Goal: Transaction & Acquisition: Purchase product/service

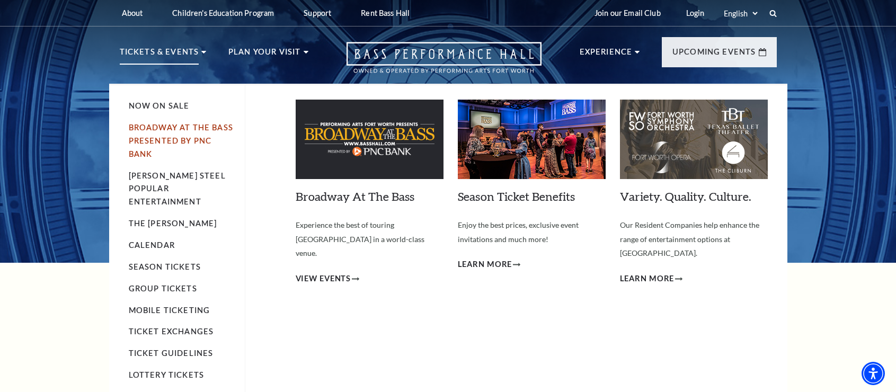
click at [162, 126] on link "Broadway At The Bass presented by PNC Bank" at bounding box center [181, 141] width 104 height 36
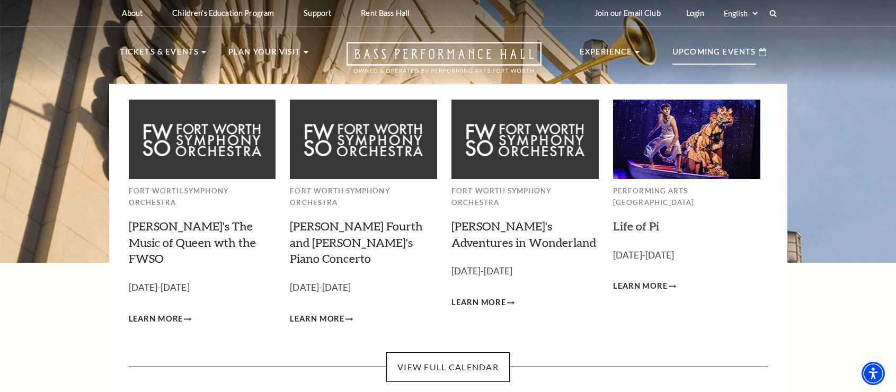
click at [713, 52] on p "Upcoming Events" at bounding box center [715, 55] width 84 height 19
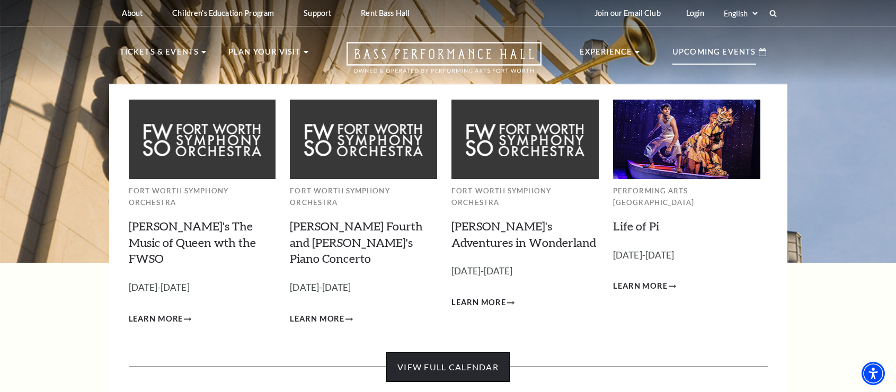
click at [466, 352] on link "View Full Calendar" at bounding box center [447, 367] width 123 height 30
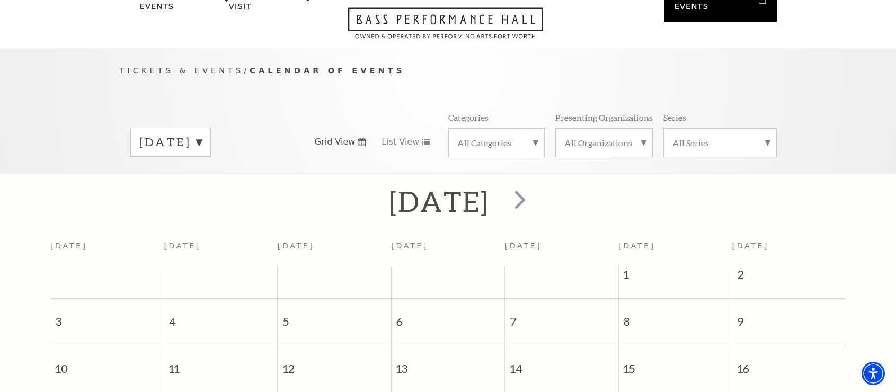
scroll to position [67, 0]
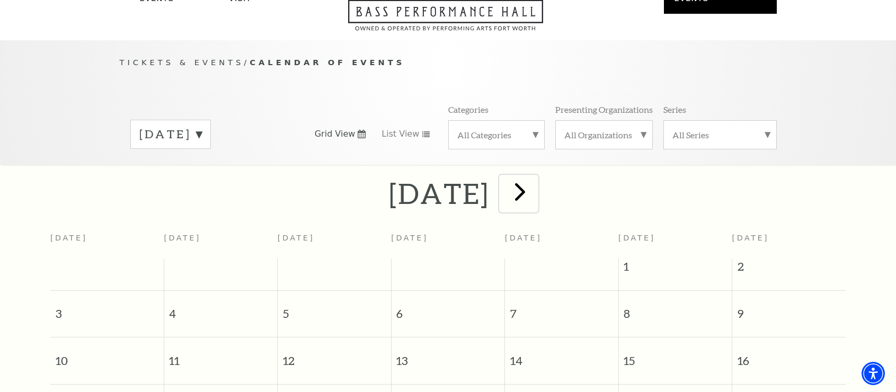
click at [535, 183] on span "next" at bounding box center [520, 191] width 30 height 30
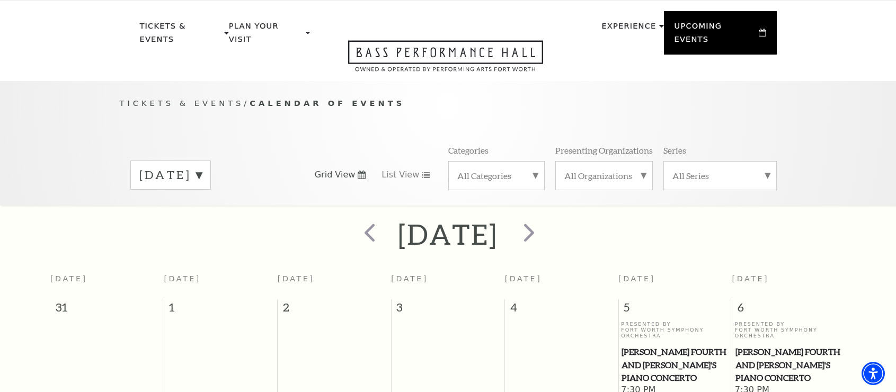
scroll to position [0, 0]
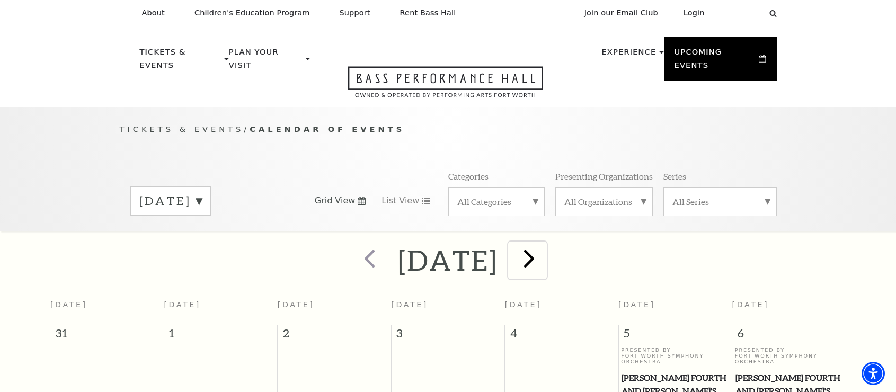
click at [544, 248] on span "next" at bounding box center [529, 258] width 30 height 30
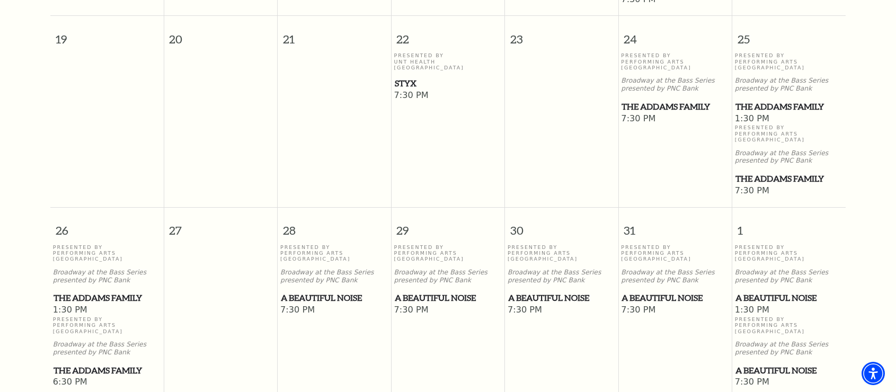
scroll to position [717, 0]
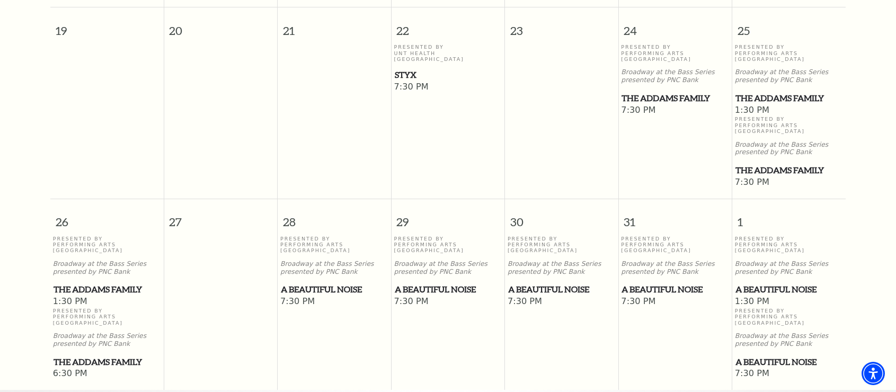
click at [767, 283] on span "A Beautiful Noise" at bounding box center [789, 289] width 107 height 13
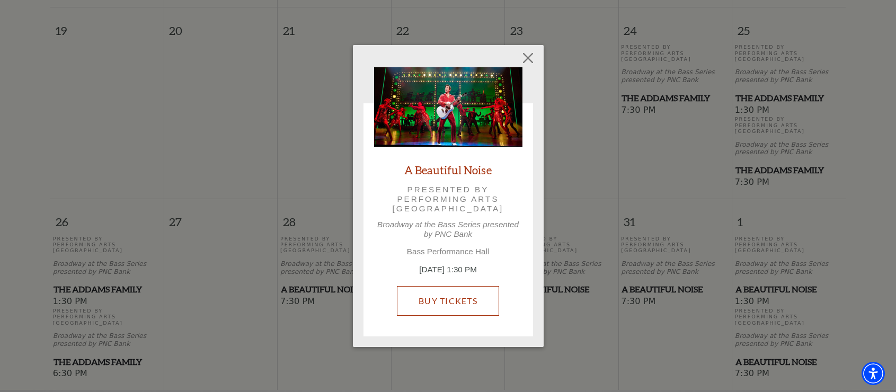
click at [448, 298] on link "Buy Tickets" at bounding box center [448, 301] width 102 height 30
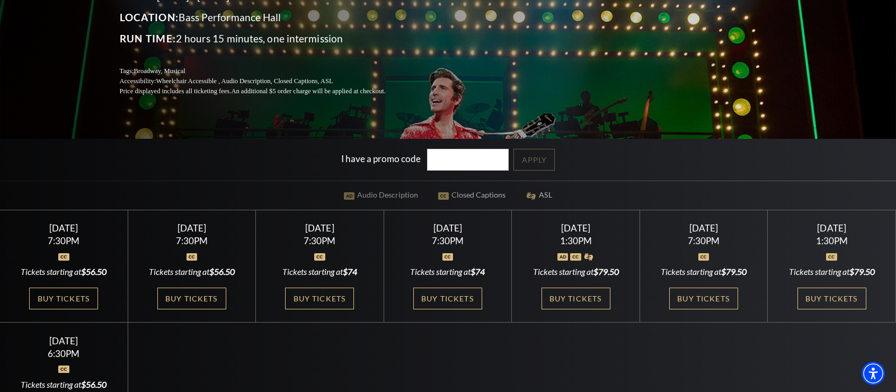
scroll to position [185, 0]
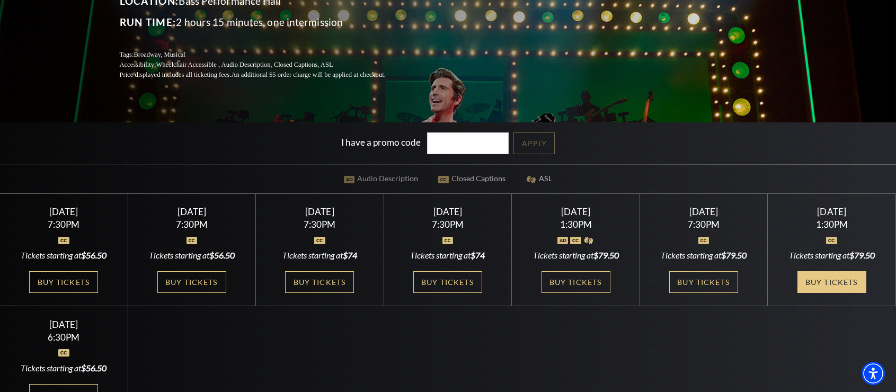
click at [822, 281] on link "Buy Tickets" at bounding box center [832, 282] width 69 height 22
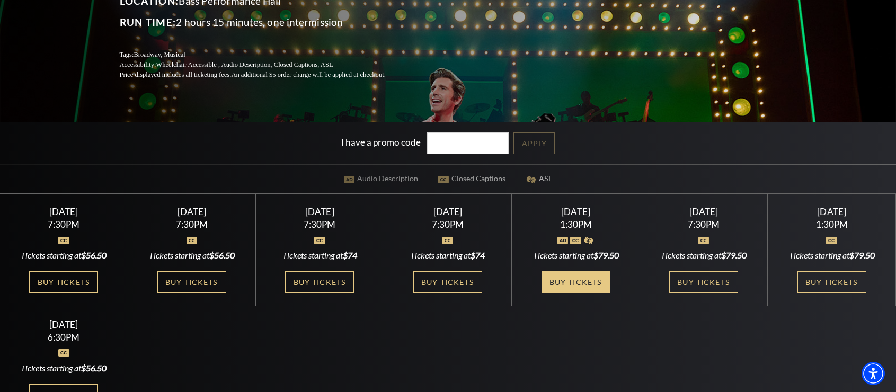
click at [572, 280] on link "Buy Tickets" at bounding box center [576, 282] width 69 height 22
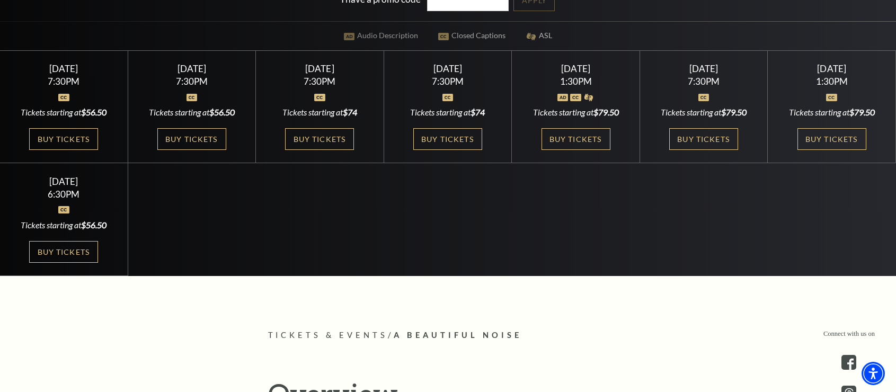
scroll to position [320, 0]
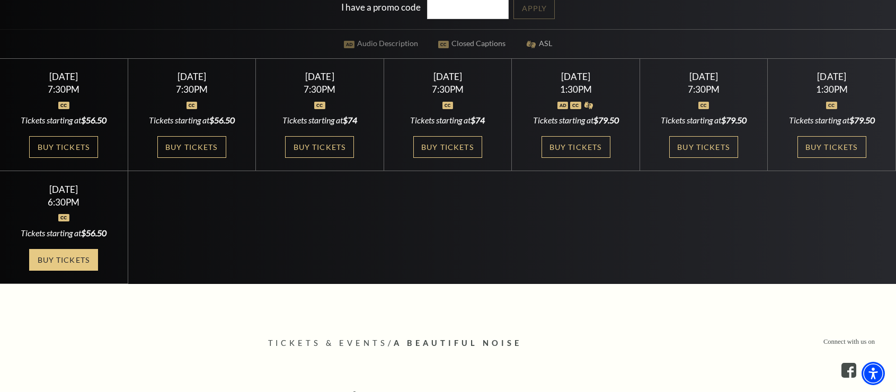
click at [57, 257] on link "Buy Tickets" at bounding box center [63, 260] width 69 height 22
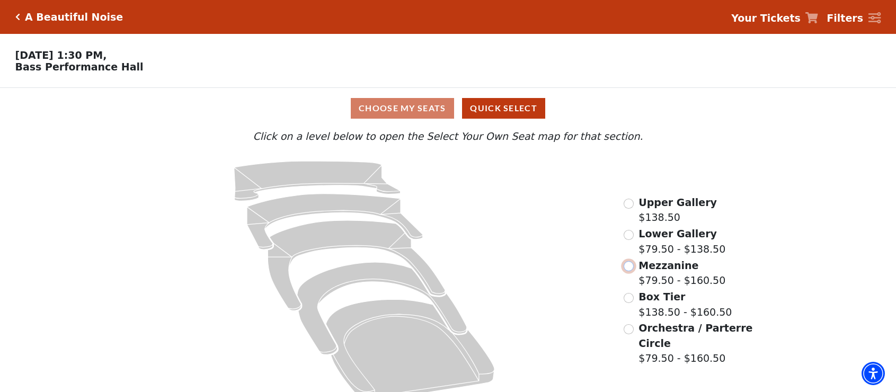
click at [628, 271] on input "Mezzanine$79.50 - $160.50\a" at bounding box center [629, 266] width 10 height 10
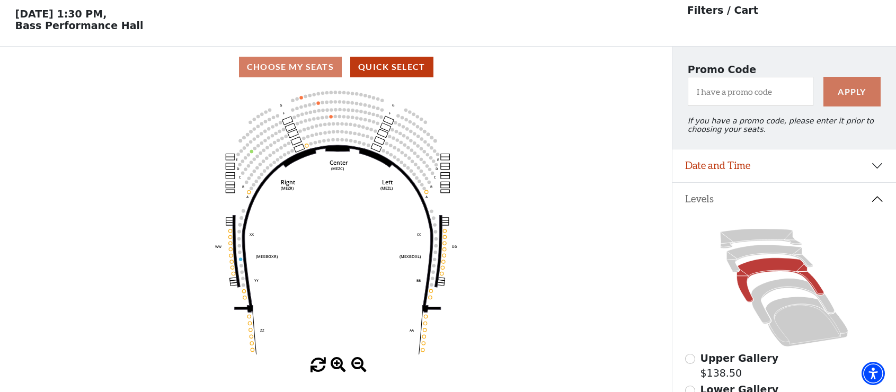
scroll to position [49, 0]
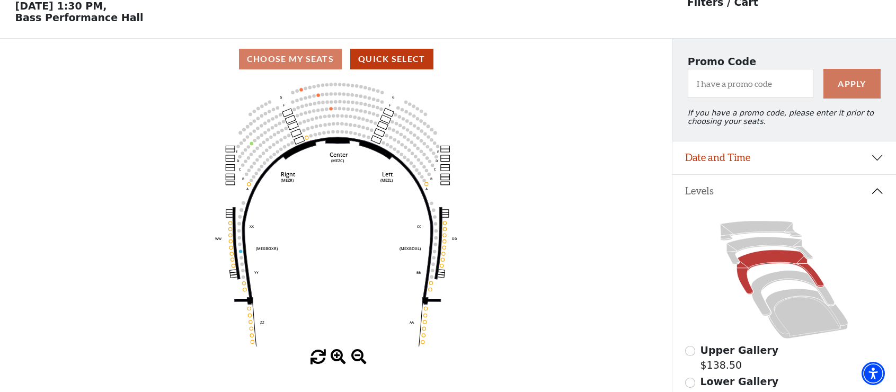
click at [325, 65] on div "Choose My Seats Quick Select" at bounding box center [336, 59] width 672 height 21
click at [690, 356] on input "Upper Gallery$138.50\a" at bounding box center [690, 351] width 10 height 10
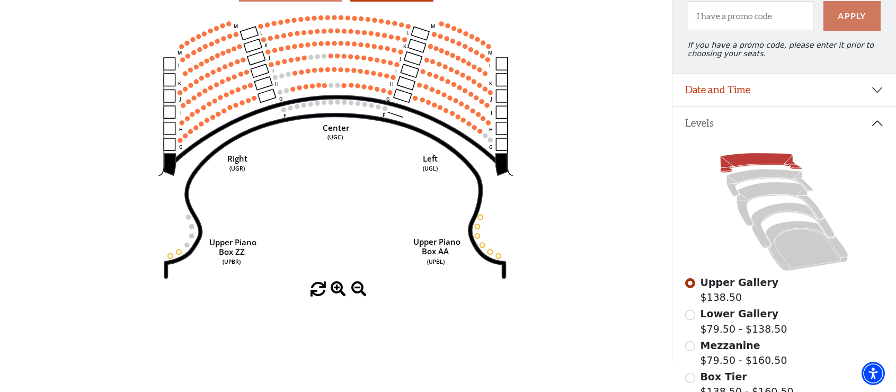
scroll to position [146, 0]
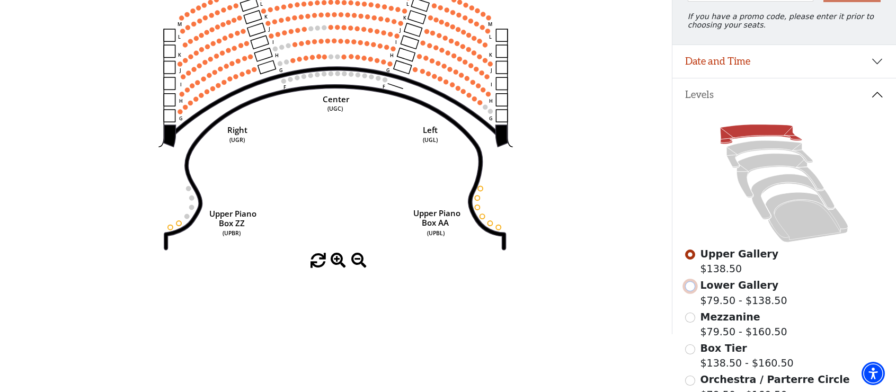
click at [691, 292] on input "Lower Gallery$79.50 - $138.50\a" at bounding box center [690, 286] width 10 height 10
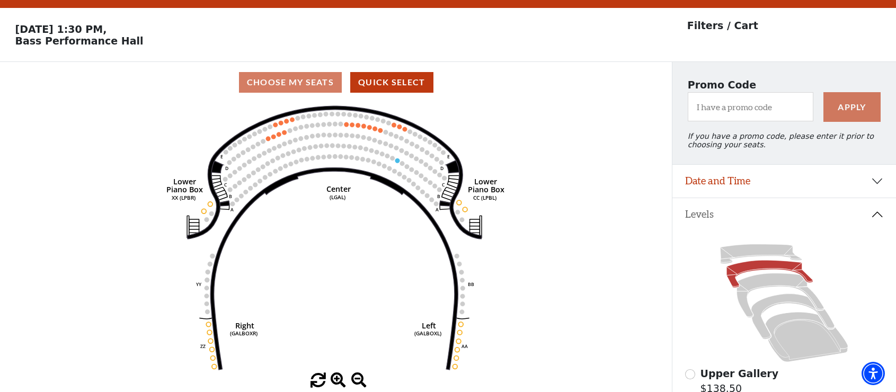
scroll to position [49, 0]
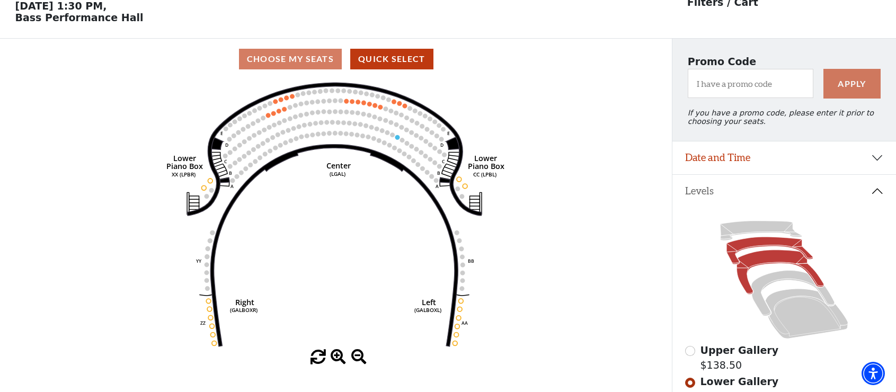
click at [770, 266] on icon at bounding box center [780, 272] width 87 height 45
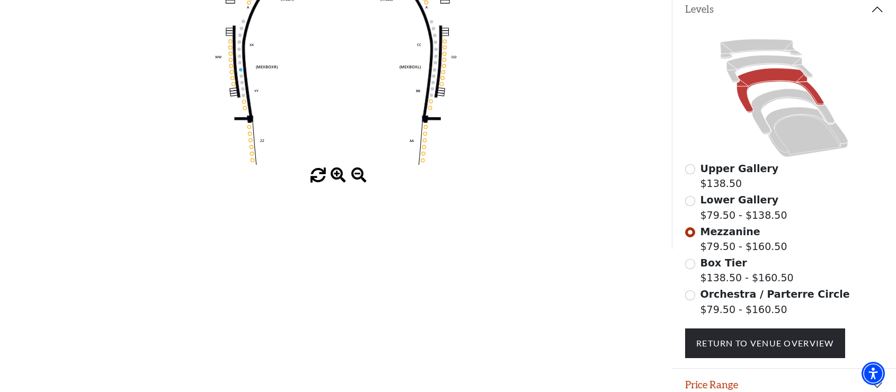
scroll to position [233, 0]
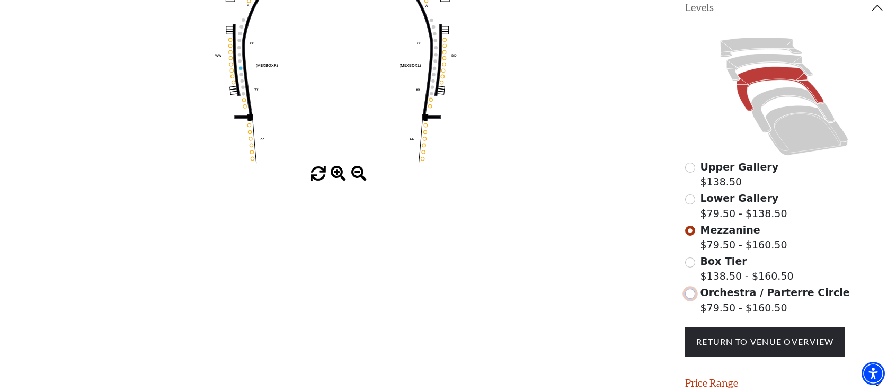
click at [690, 299] on input "Orchestra / Parterre Circle$79.50 - $160.50\a" at bounding box center [690, 294] width 10 height 10
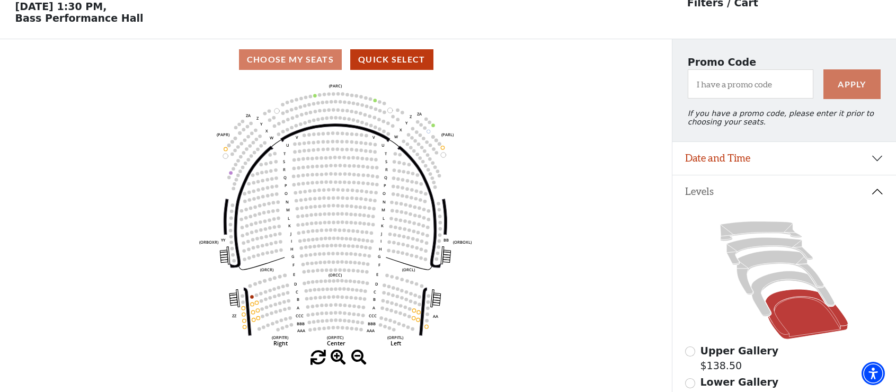
scroll to position [49, 0]
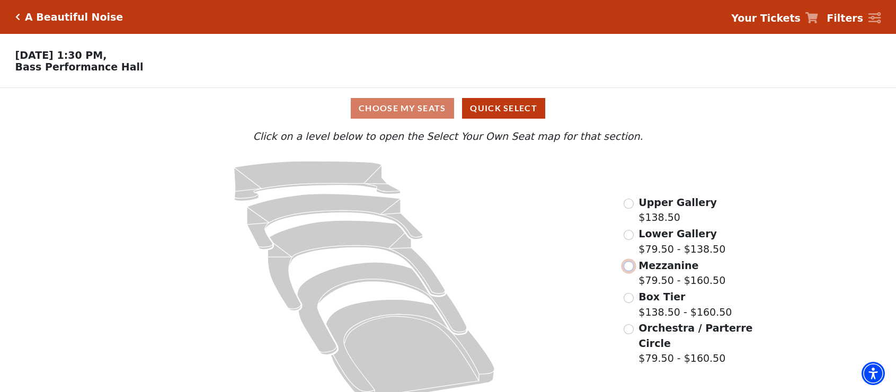
click at [629, 271] on input "Mezzanine$79.50 - $160.50\a" at bounding box center [629, 266] width 10 height 10
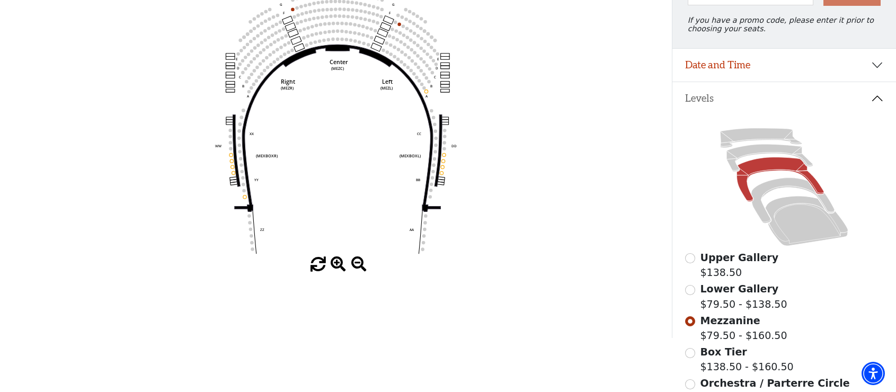
scroll to position [151, 0]
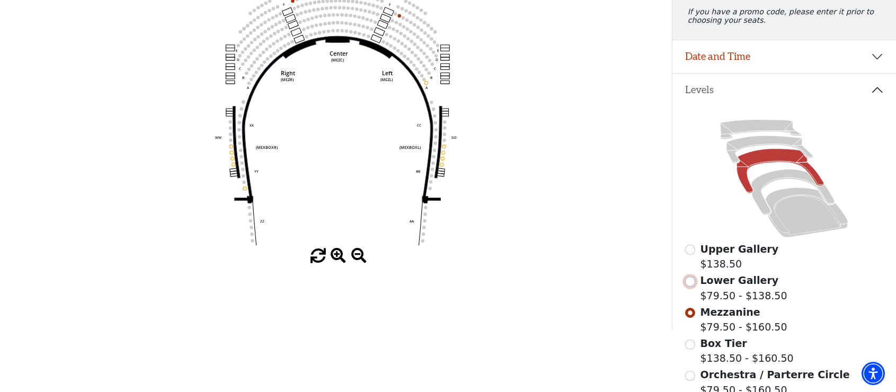
click at [688, 287] on input "Lower Gallery$79.50 - $138.50\a" at bounding box center [690, 282] width 10 height 10
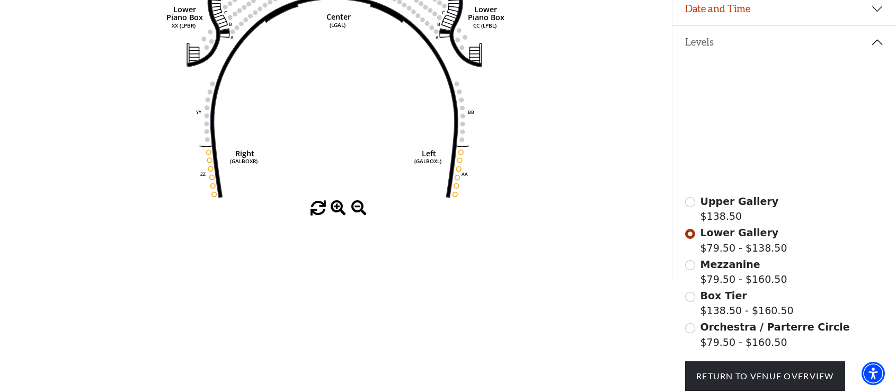
scroll to position [200, 0]
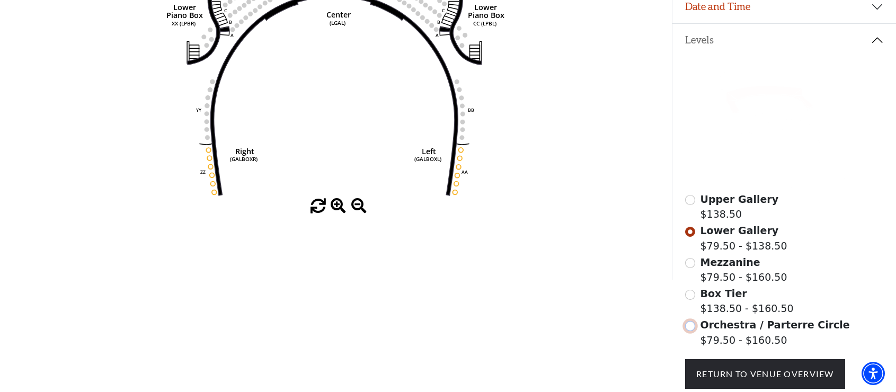
click at [691, 331] on input "Orchestra / Parterre Circle$79.50 - $160.50\a" at bounding box center [690, 326] width 10 height 10
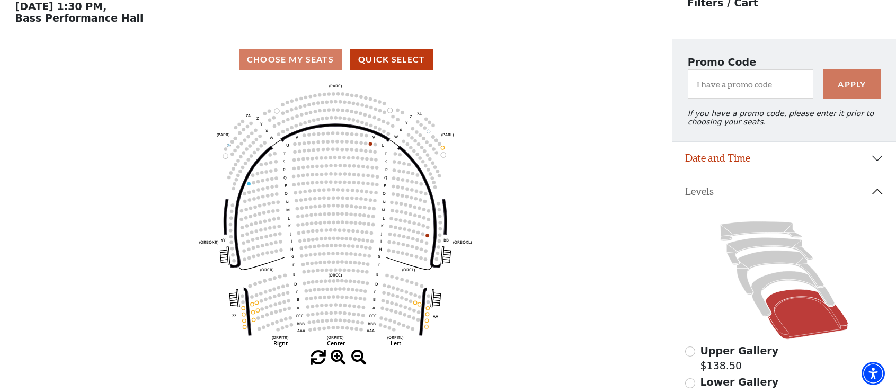
scroll to position [49, 0]
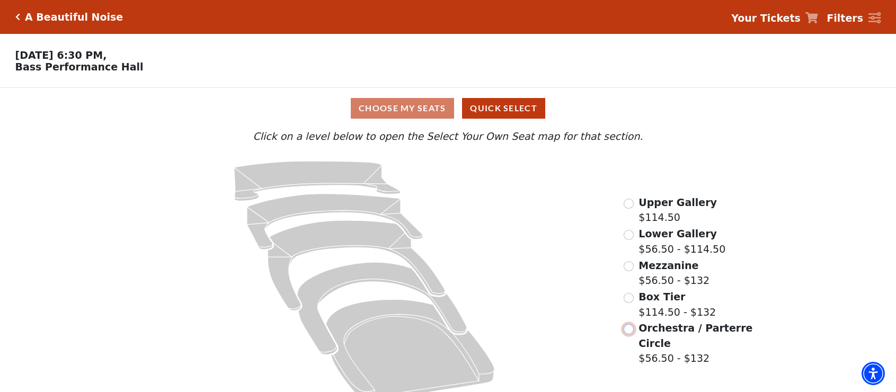
click at [629, 332] on input "Orchestra / Parterre Circle$56.50 - $132\a" at bounding box center [629, 329] width 10 height 10
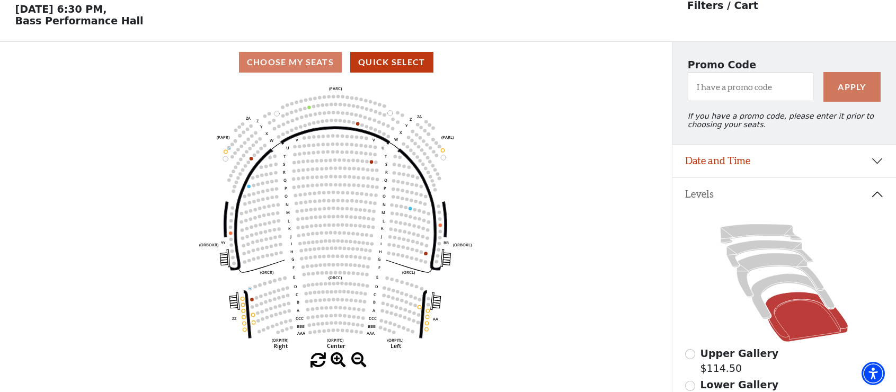
scroll to position [49, 0]
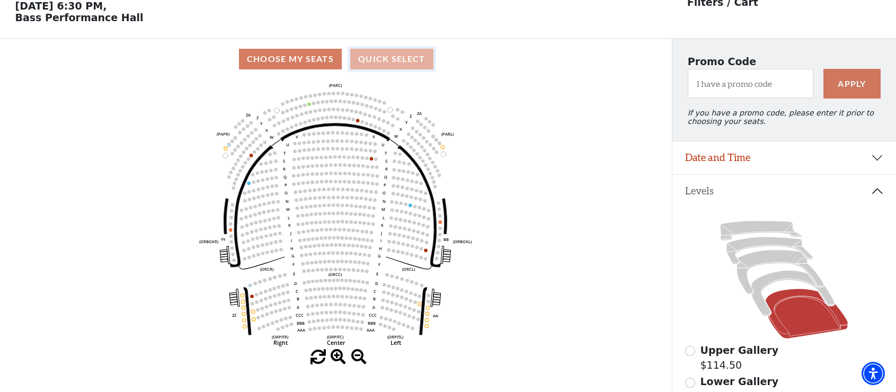
click at [409, 64] on button "Quick Select" at bounding box center [391, 59] width 83 height 21
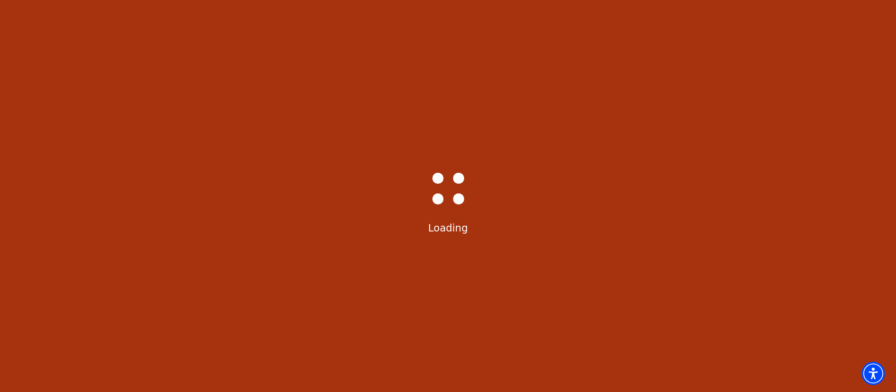
scroll to position [0, 0]
select select "6227"
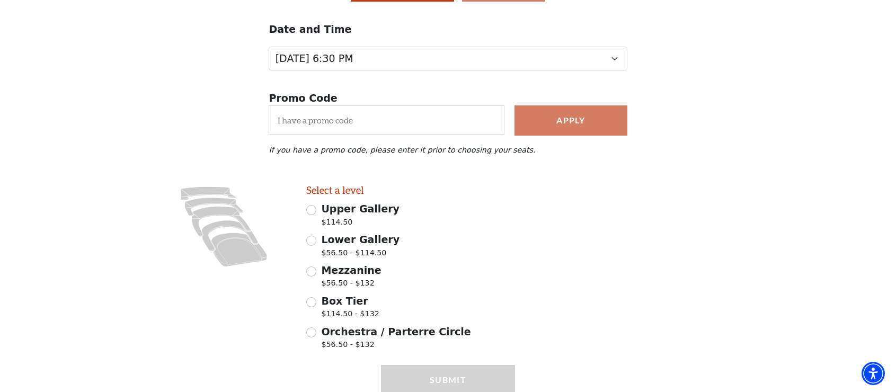
scroll to position [160, 0]
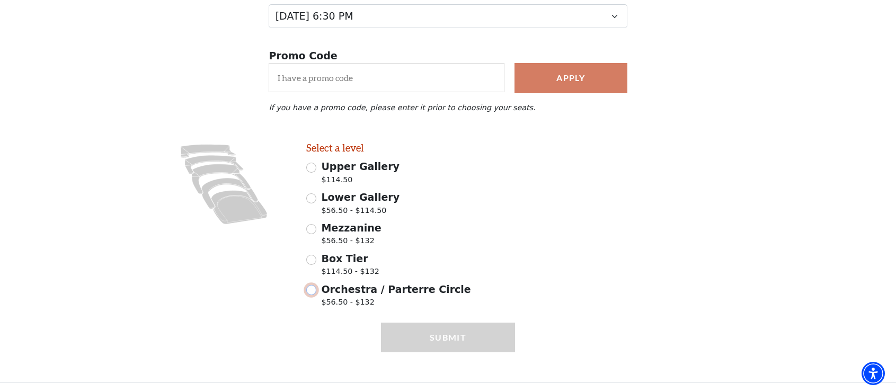
click at [312, 295] on input "Orchestra / Parterre Circle $56.50 - $132" at bounding box center [311, 290] width 10 height 10
radio input "true"
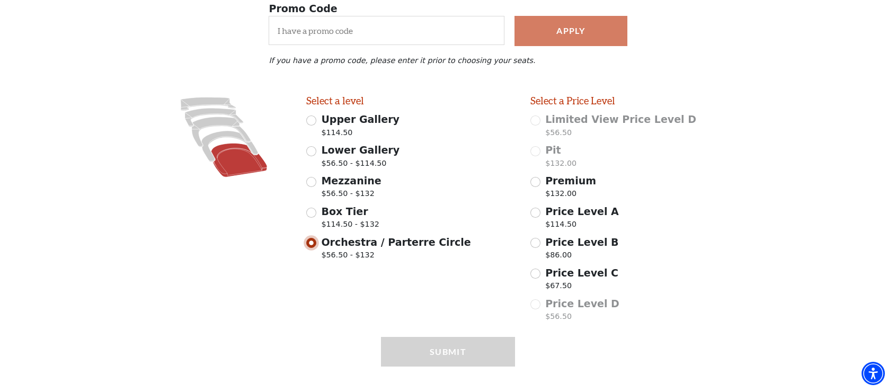
scroll to position [228, 0]
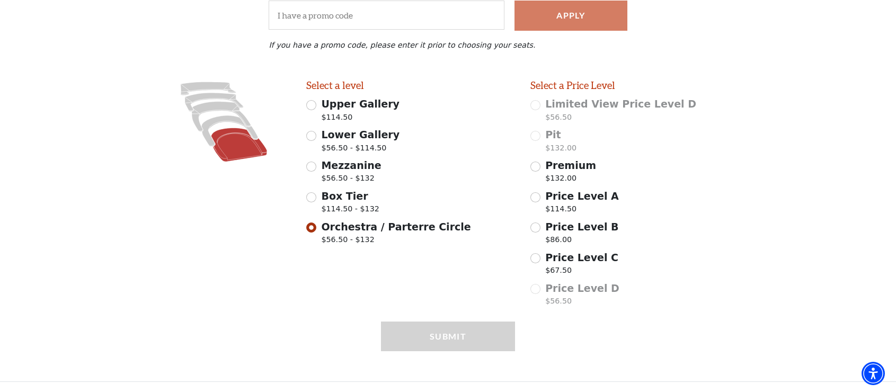
click at [465, 336] on div "Submit" at bounding box center [448, 352] width 134 height 60
click at [313, 198] on input "Box Tier $114.50 - $132" at bounding box center [311, 197] width 10 height 10
radio input "true"
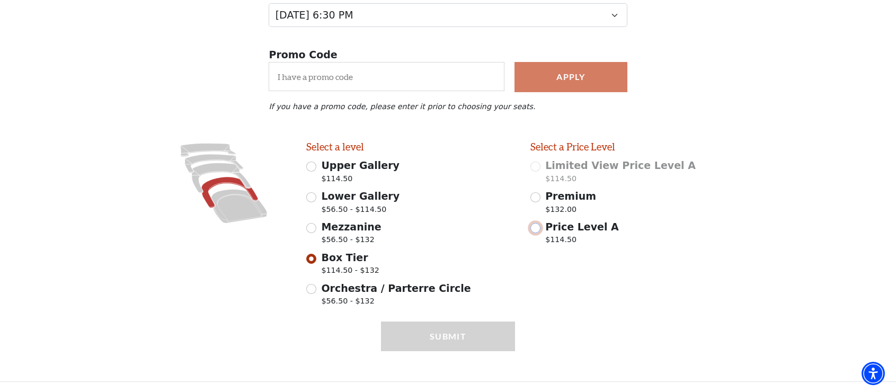
click at [534, 228] on input "Price Level A $114.50" at bounding box center [536, 228] width 10 height 10
radio input "true"
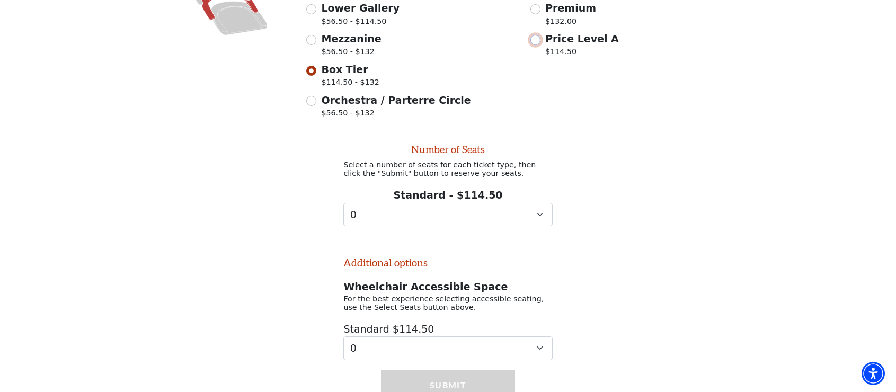
scroll to position [410, 0]
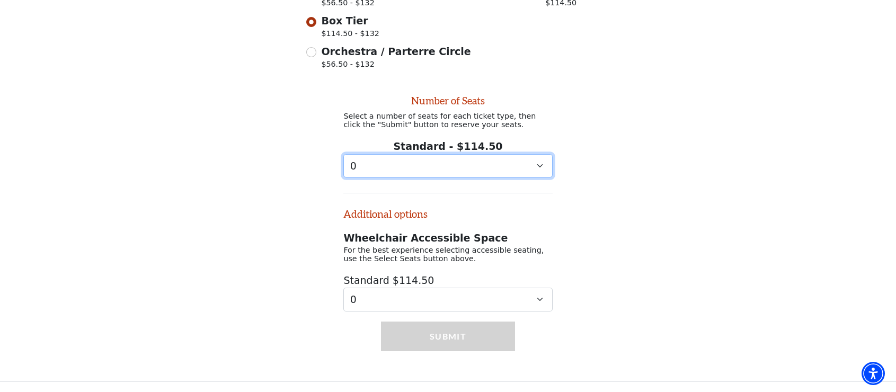
click at [542, 166] on select "0 1 2 3 4 5 6 7 8 9" at bounding box center [447, 166] width 209 height 24
select select "2"
click at [343, 154] on select "0 1 2 3 4 5 6 7 8 9" at bounding box center [447, 166] width 209 height 24
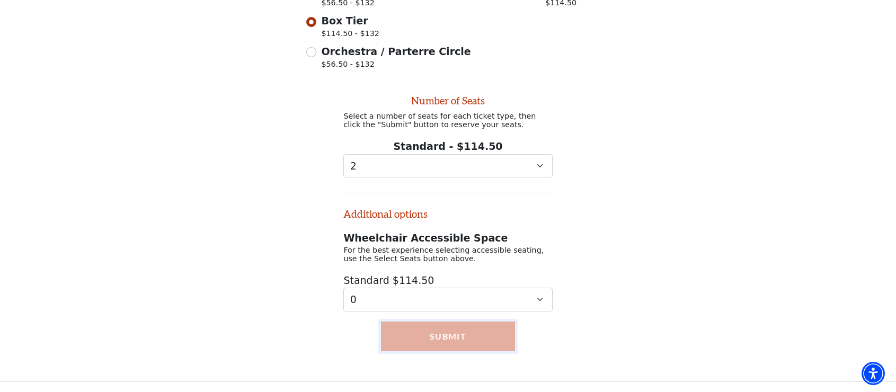
click at [460, 341] on button "Submit" at bounding box center [448, 337] width 134 height 30
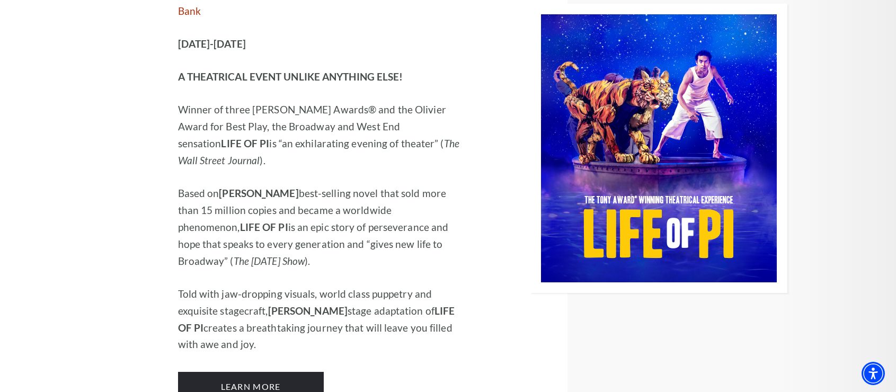
scroll to position [1445, 0]
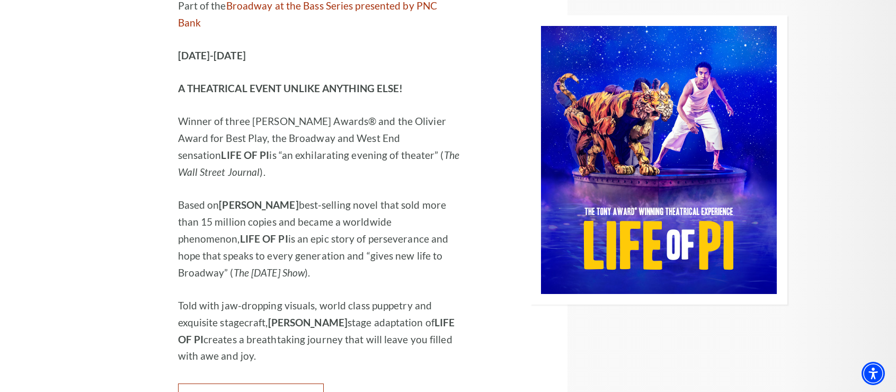
click at [247, 384] on link "Learn More" at bounding box center [251, 399] width 146 height 30
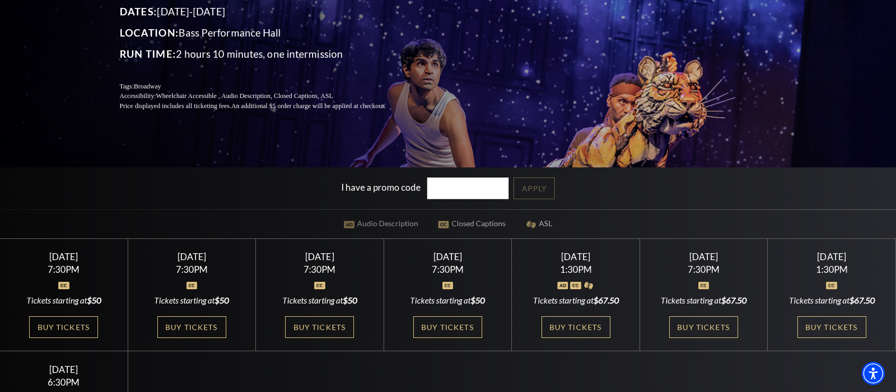
scroll to position [165, 0]
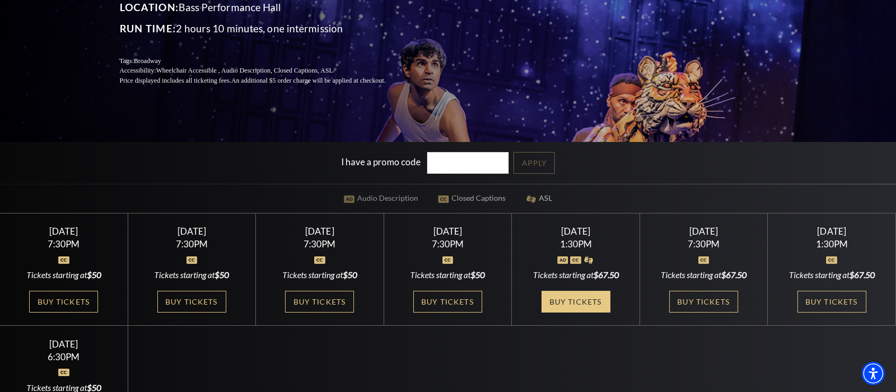
click at [577, 301] on link "Buy Tickets" at bounding box center [576, 302] width 69 height 22
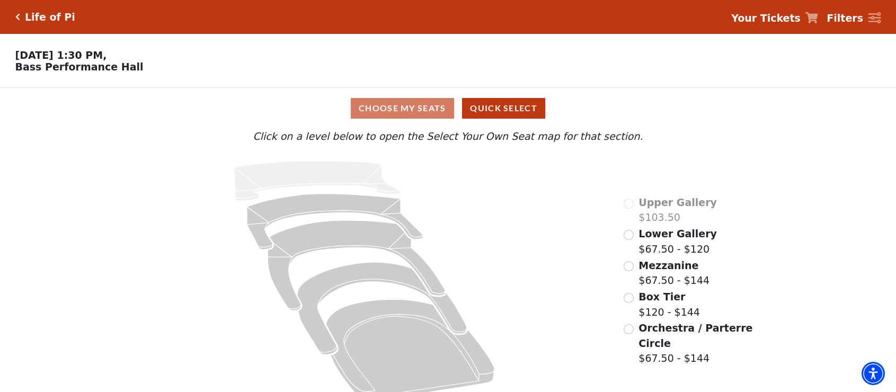
scroll to position [21, 0]
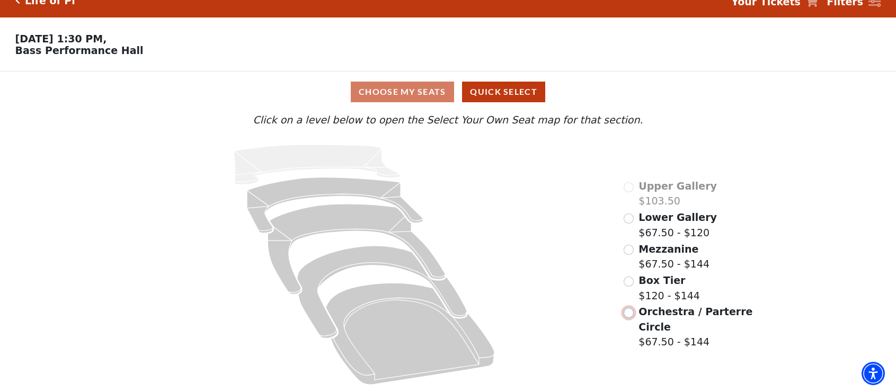
click at [630, 312] on input "Orchestra / Parterre Circle$67.50 - $144\a" at bounding box center [629, 313] width 10 height 10
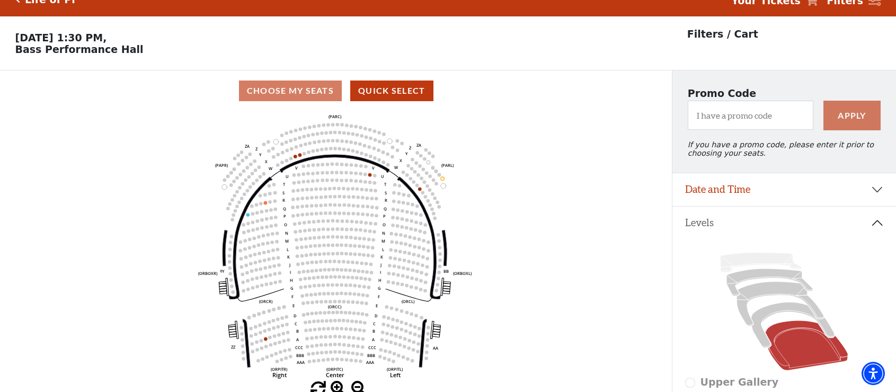
scroll to position [49, 0]
